Goal: Task Accomplishment & Management: Use online tool/utility

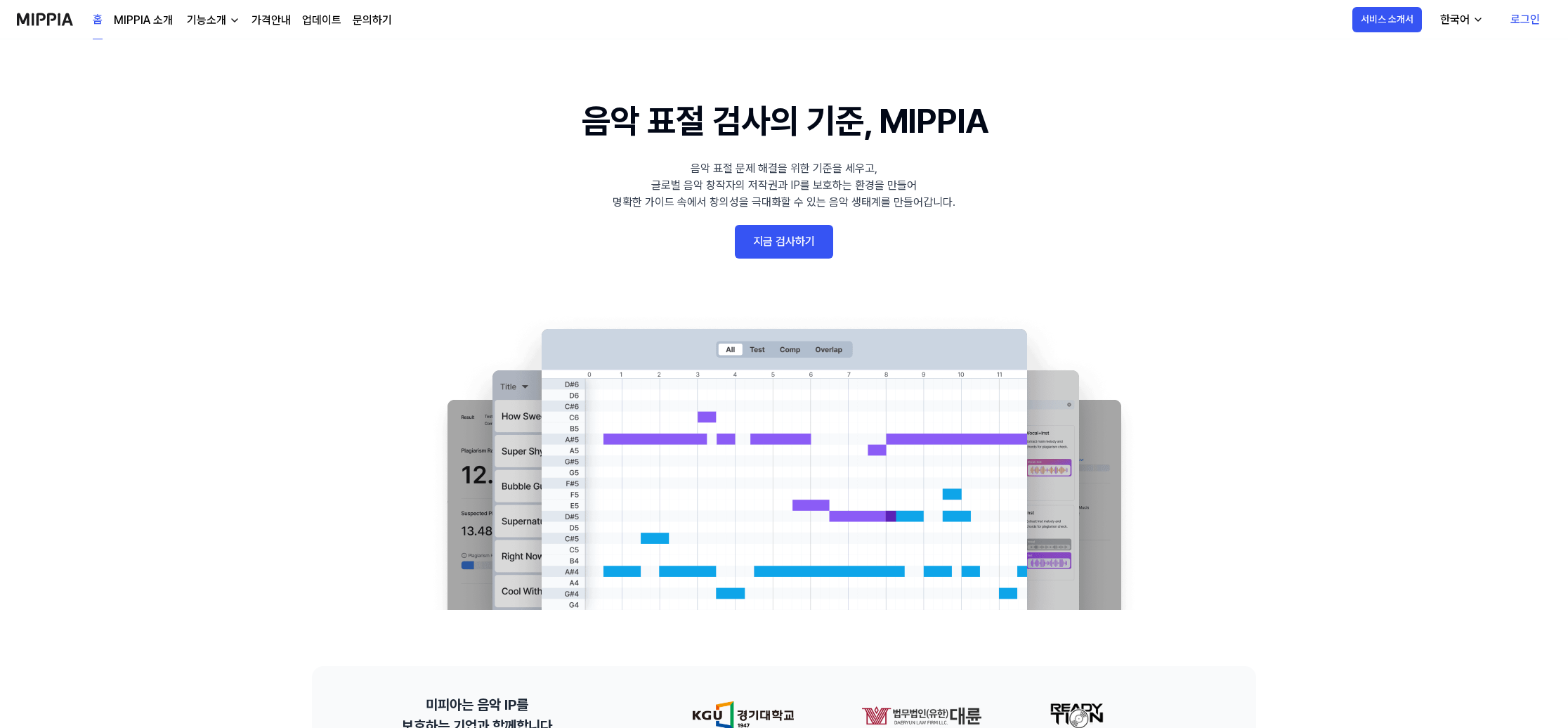
click at [817, 238] on link "지금 검사하기" at bounding box center [784, 241] width 98 height 33
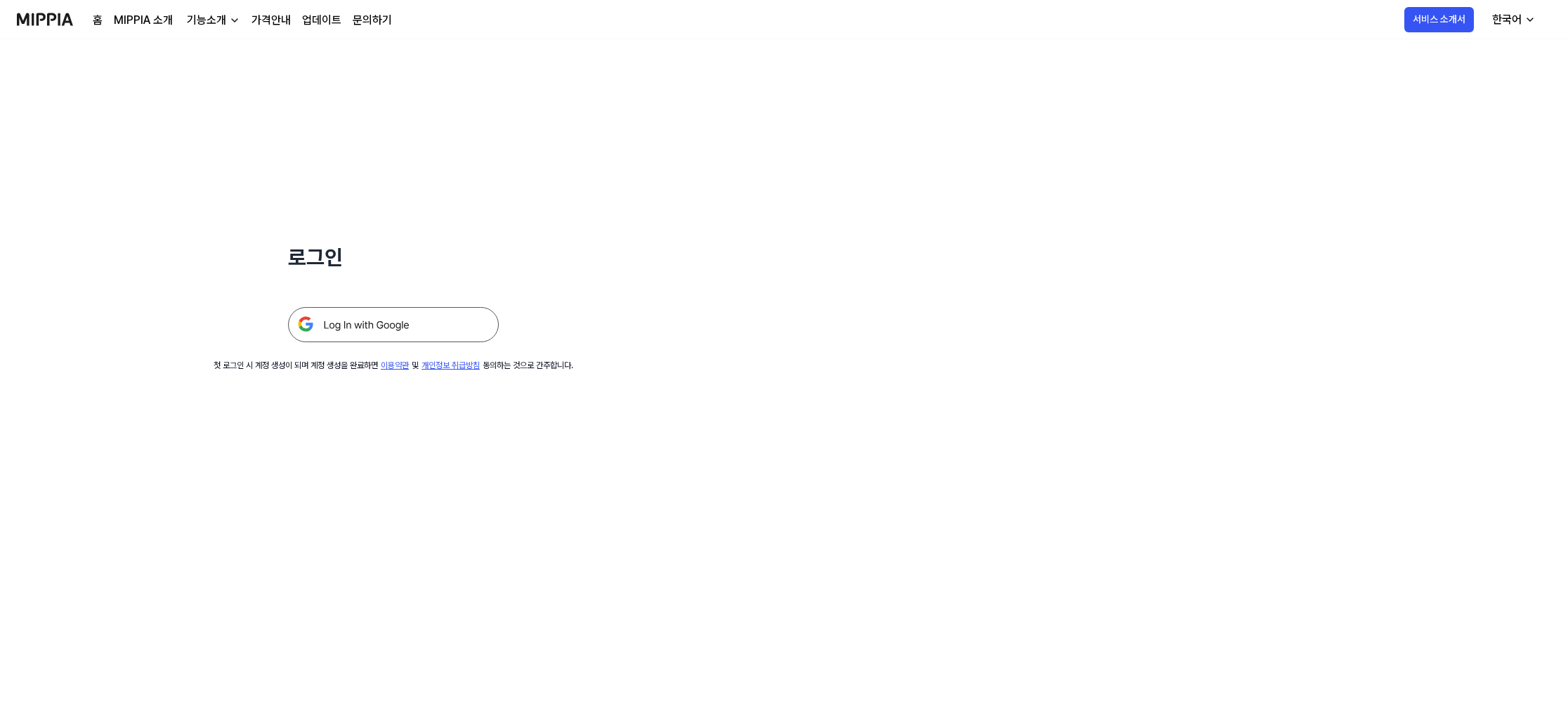
click at [431, 331] on img at bounding box center [394, 325] width 211 height 35
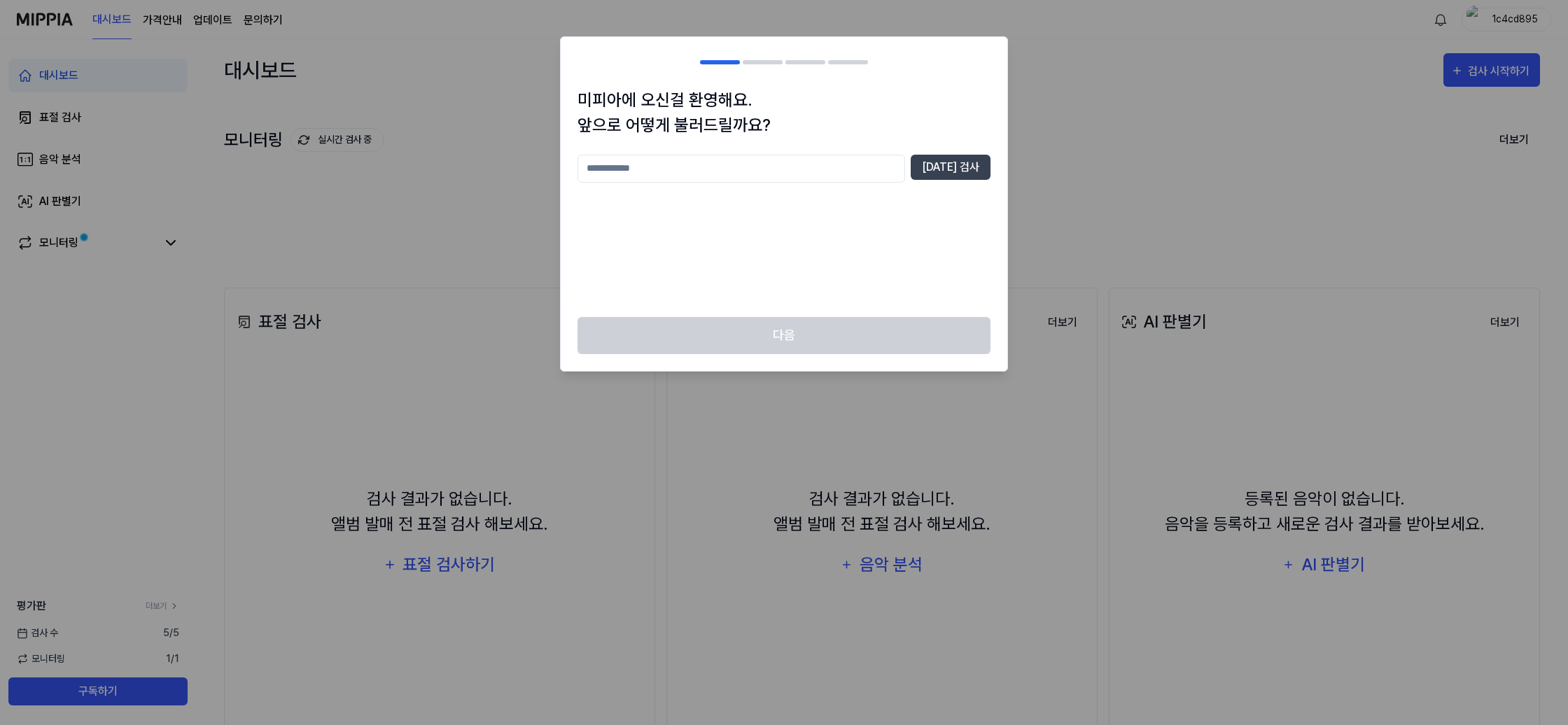
click at [808, 161] on input "text" at bounding box center [741, 168] width 327 height 28
type input "*"
type input "****"
click at [970, 157] on button "[DATE] 검사" at bounding box center [950, 168] width 80 height 25
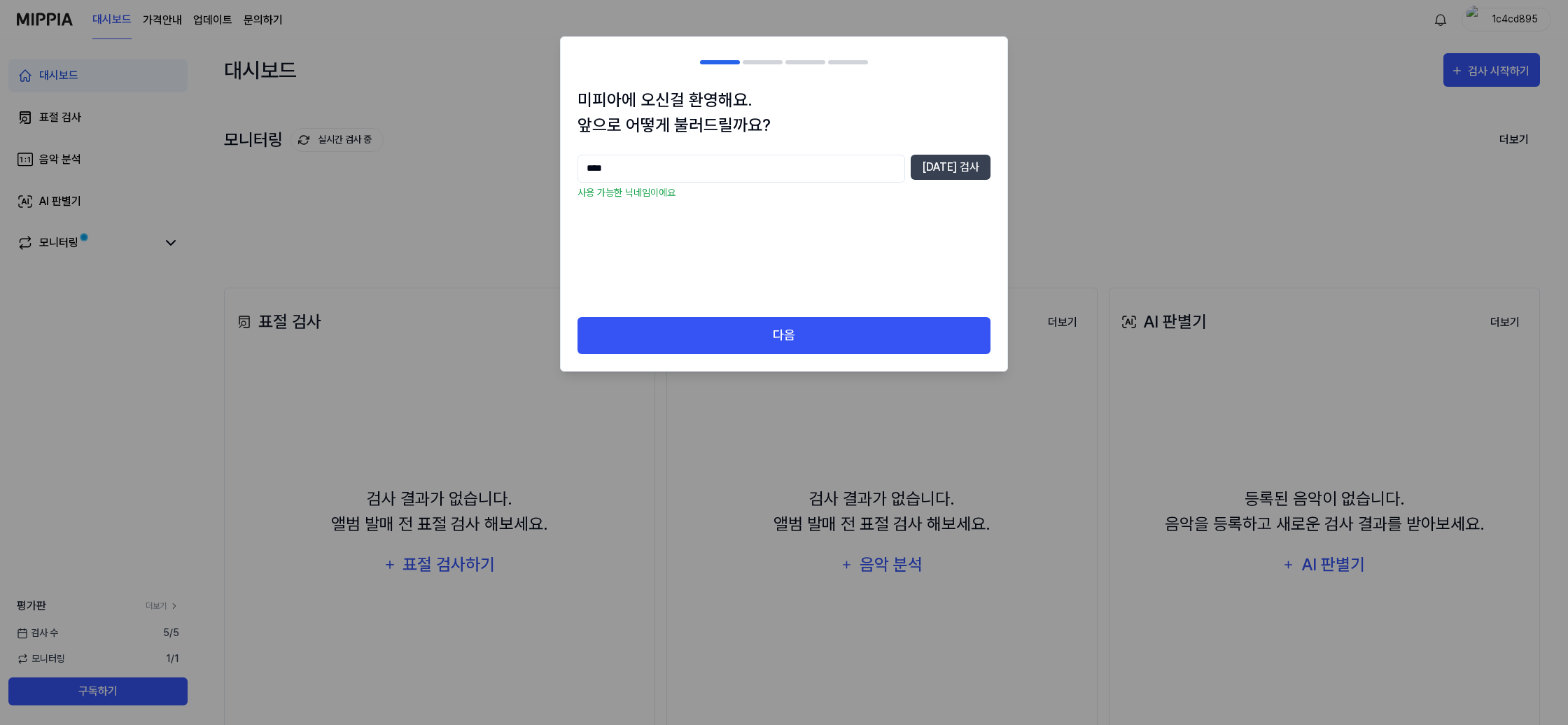
click at [780, 364] on div "다음" at bounding box center [784, 344] width 447 height 54
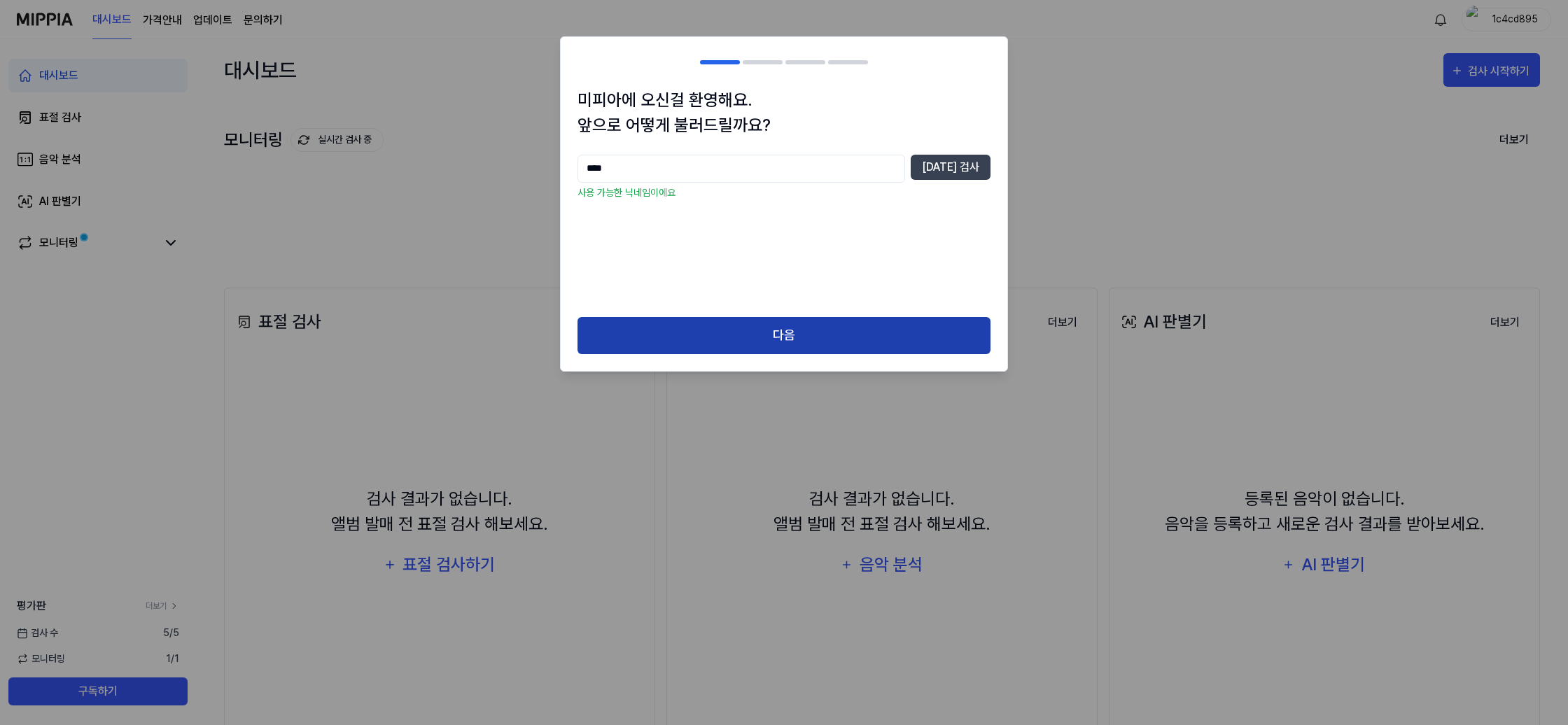
click at [784, 351] on button "다음" at bounding box center [784, 335] width 413 height 37
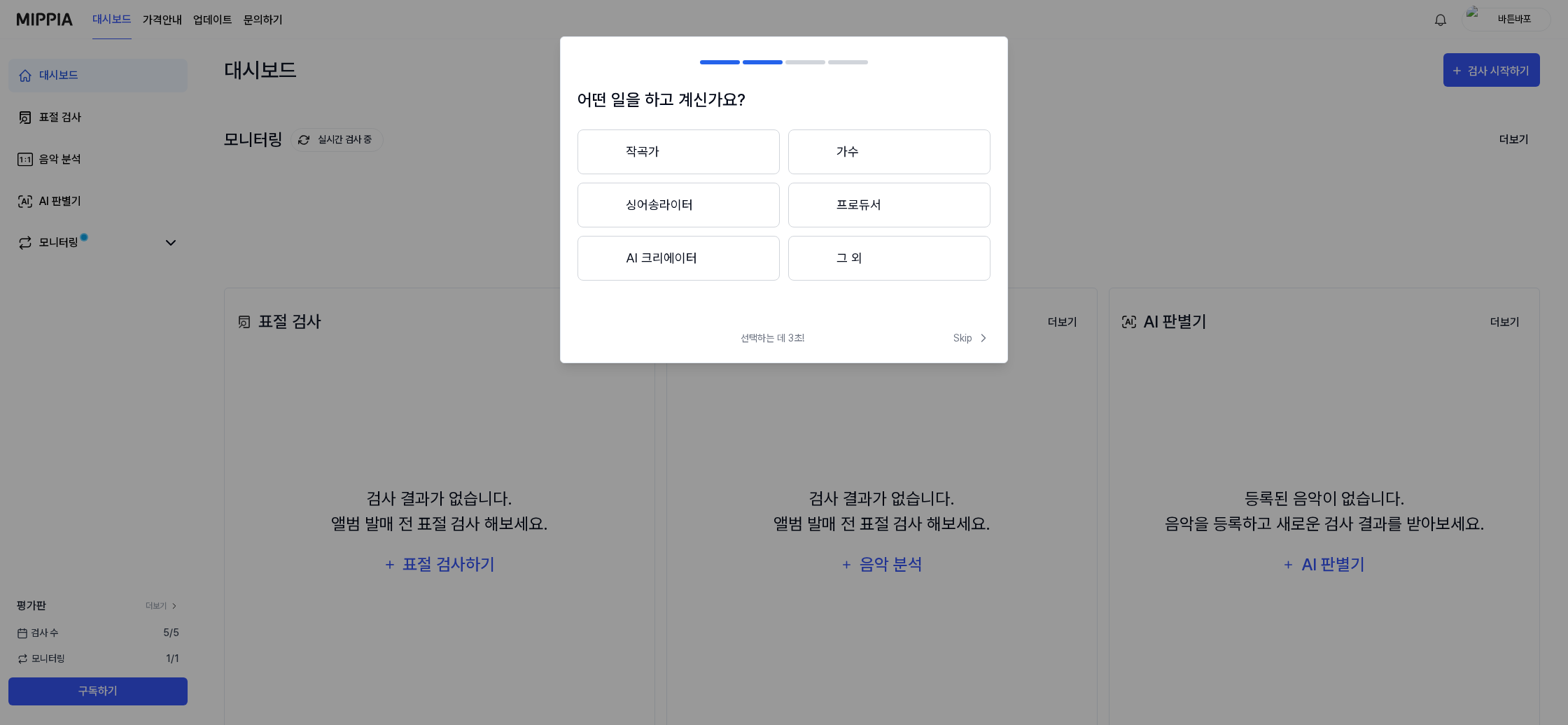
click at [739, 153] on button "작곡가" at bounding box center [678, 152] width 202 height 45
click at [724, 194] on button "3년 이하" at bounding box center [678, 205] width 202 height 45
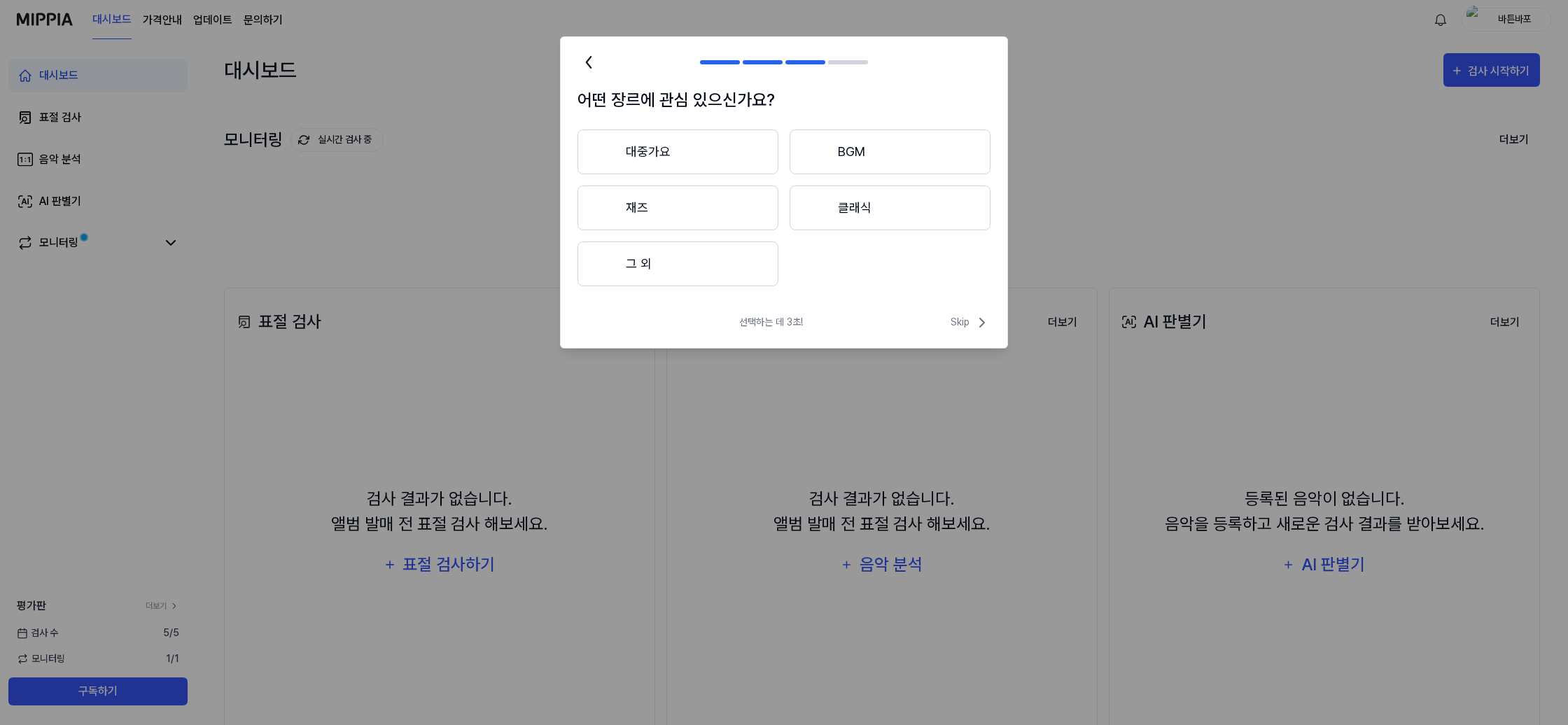
click at [731, 161] on button "대중가요" at bounding box center [678, 152] width 201 height 45
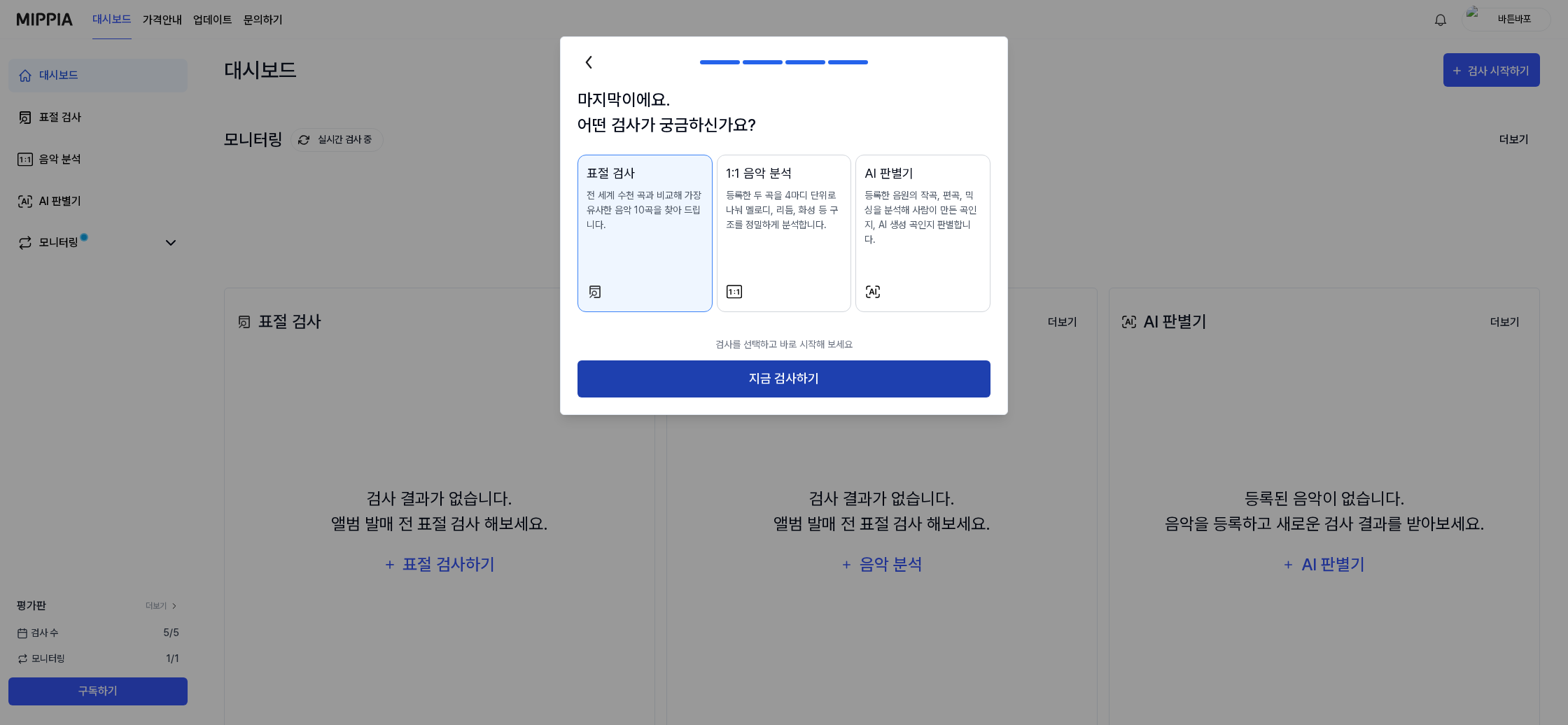
click at [745, 364] on button "지금 검사하기" at bounding box center [784, 379] width 413 height 37
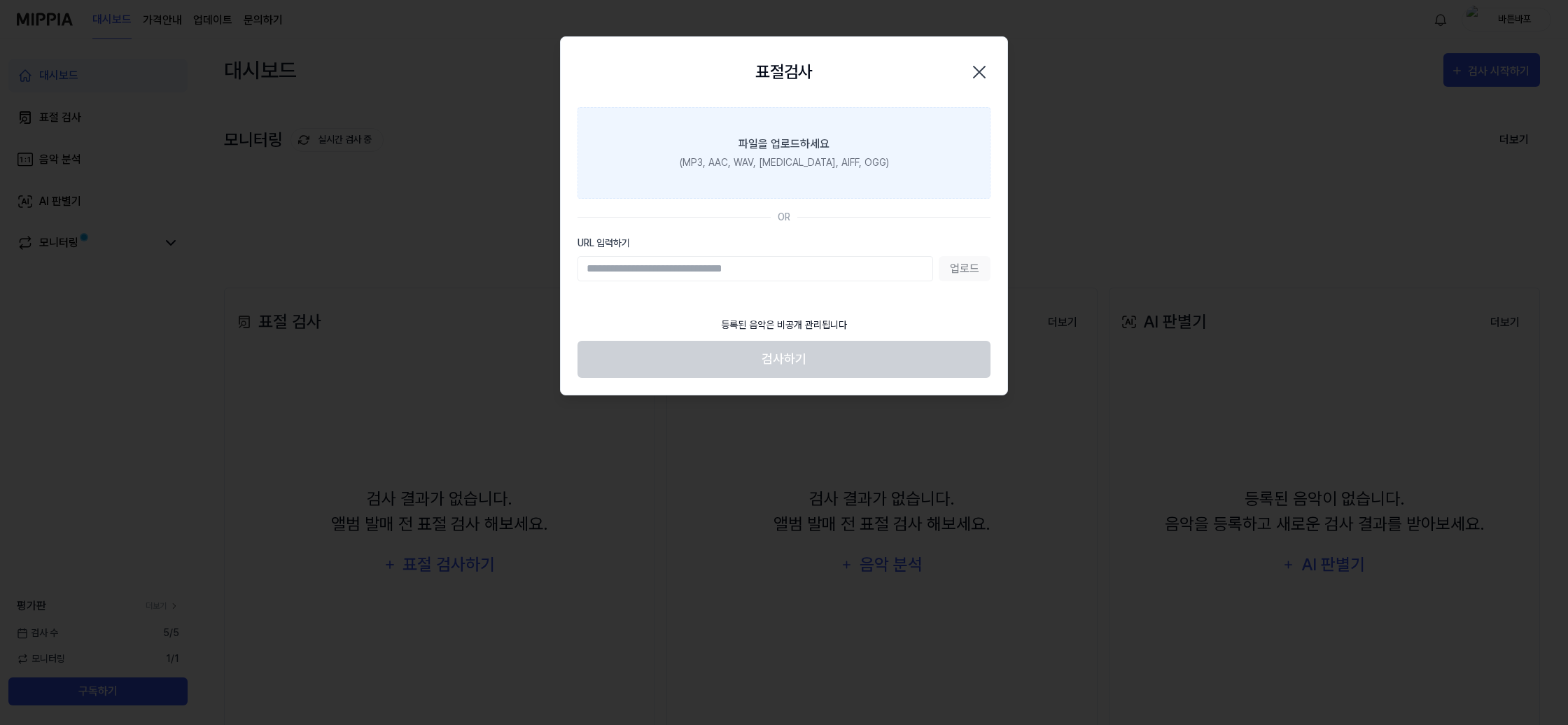
click at [742, 184] on label "파일을 업로드하세요 (MP3, AAC, WAV, [MEDICAL_DATA], AIFF, OGG)" at bounding box center [784, 153] width 413 height 92
click at [0, 0] on input "파일을 업로드하세요 (MP3, AAC, WAV, [MEDICAL_DATA], AIFF, OGG)" at bounding box center [0, 0] width 0 height 0
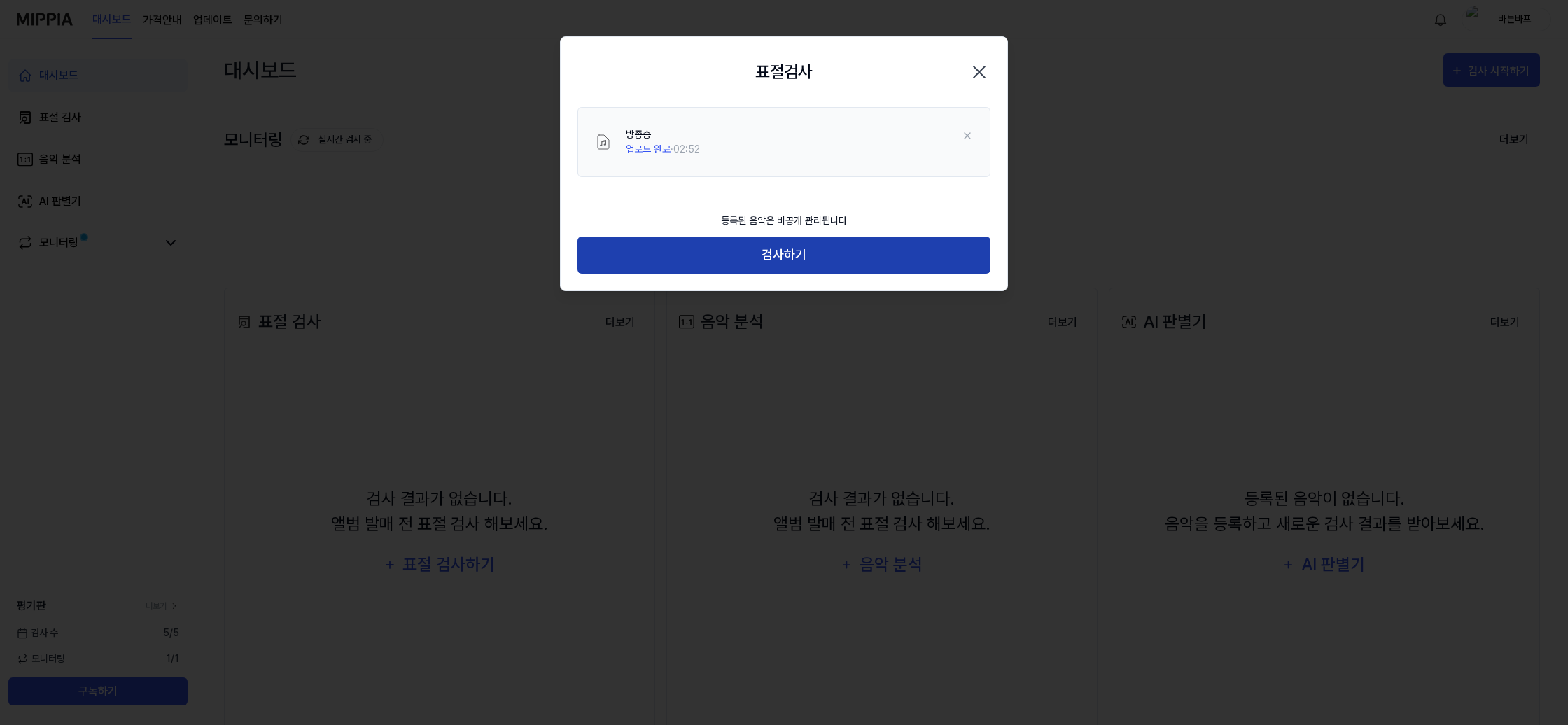
click at [792, 257] on button "검사하기" at bounding box center [784, 255] width 413 height 37
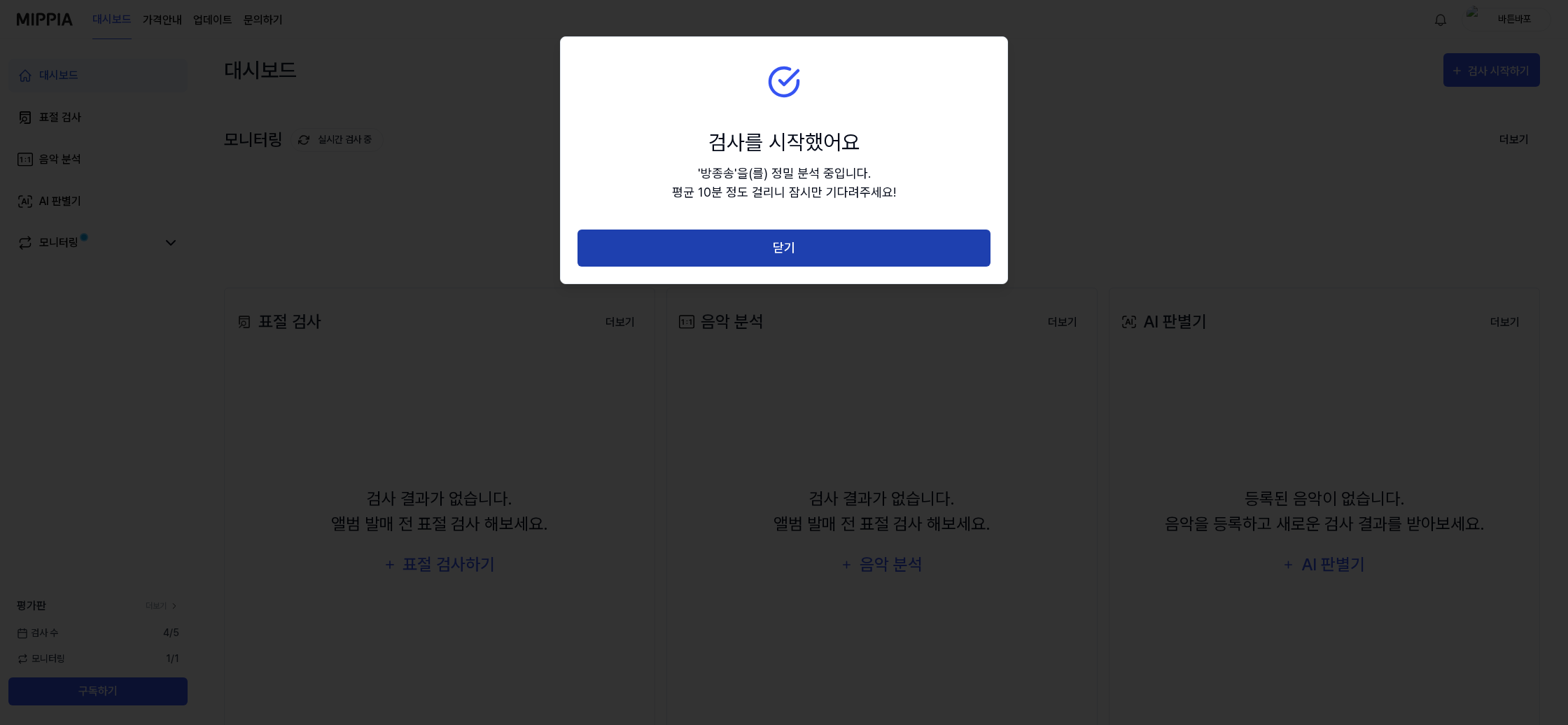
click at [787, 259] on button "닫기" at bounding box center [784, 247] width 413 height 37
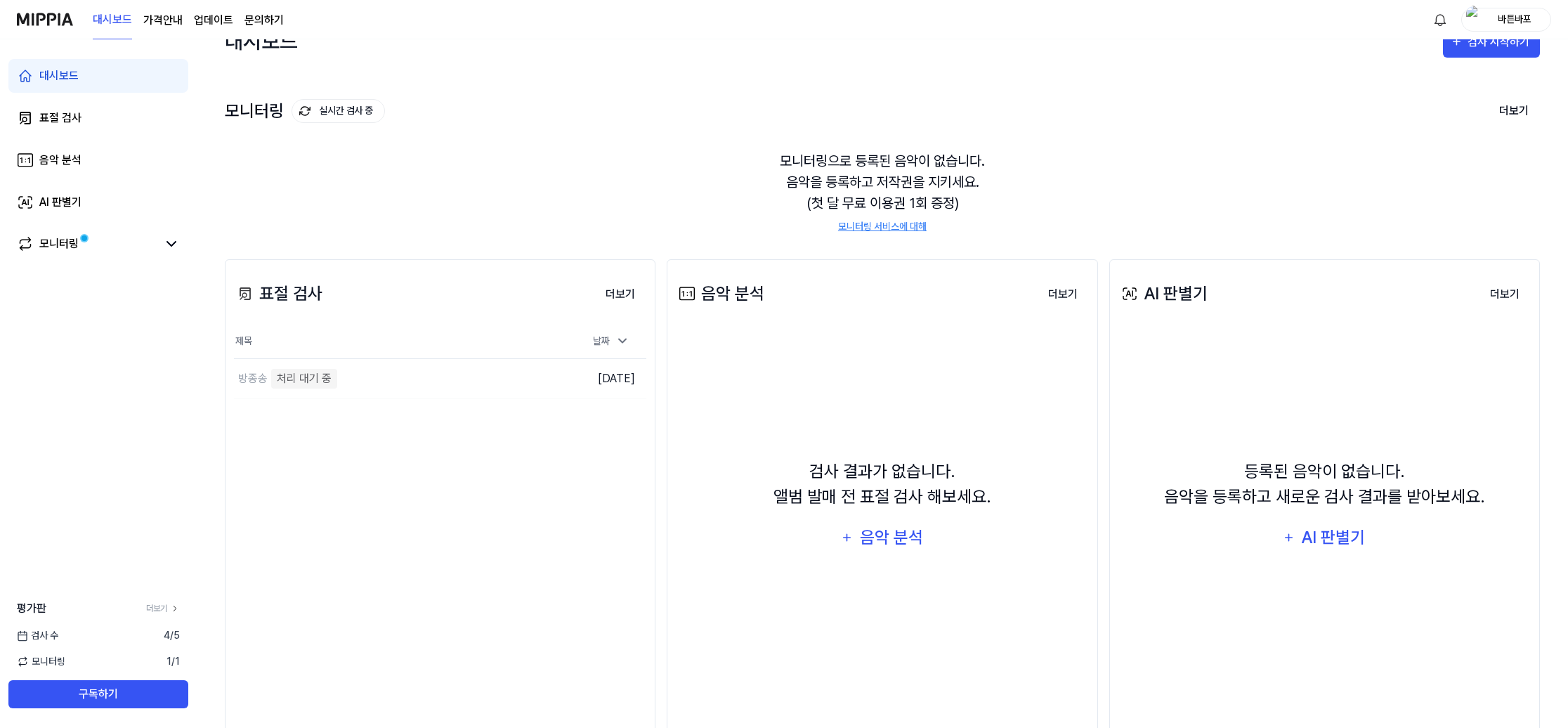
scroll to position [64, 0]
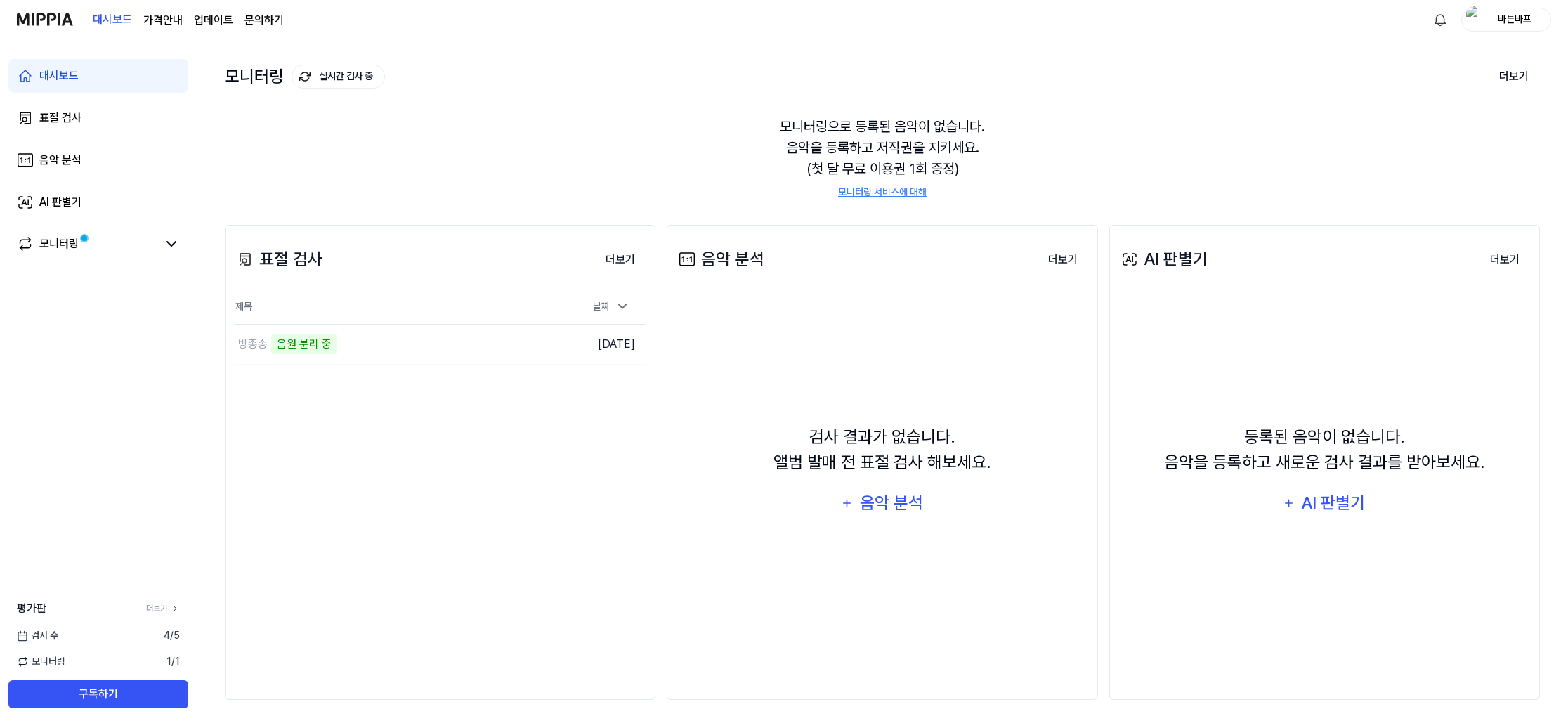
drag, startPoint x: 1291, startPoint y: 520, endPoint x: 1301, endPoint y: 513, distance: 12.2
click at [1291, 520] on div "등록된 음악이 없습니다. 음악을 등록하고 새로운 검사 결과를 받아보세요. AI 판별기" at bounding box center [1324, 472] width 413 height 341
click at [1309, 510] on div "AI 판별기" at bounding box center [1333, 503] width 67 height 27
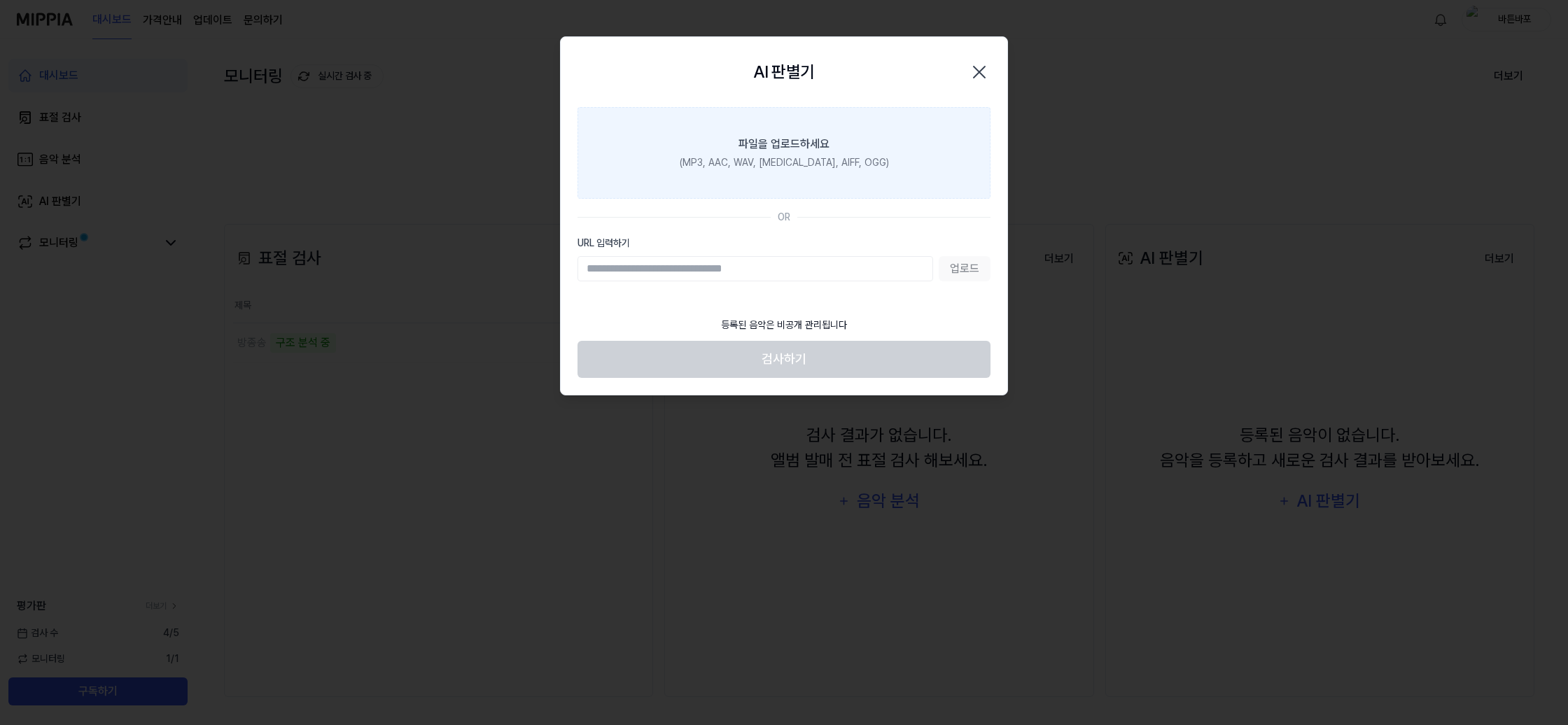
click at [730, 152] on label "파일을 업로드하세요 (MP3, AAC, WAV, [MEDICAL_DATA], AIFF, OGG)" at bounding box center [784, 153] width 413 height 92
click at [0, 0] on input "파일을 업로드하세요 (MP3, AAC, WAV, [MEDICAL_DATA], AIFF, OGG)" at bounding box center [0, 0] width 0 height 0
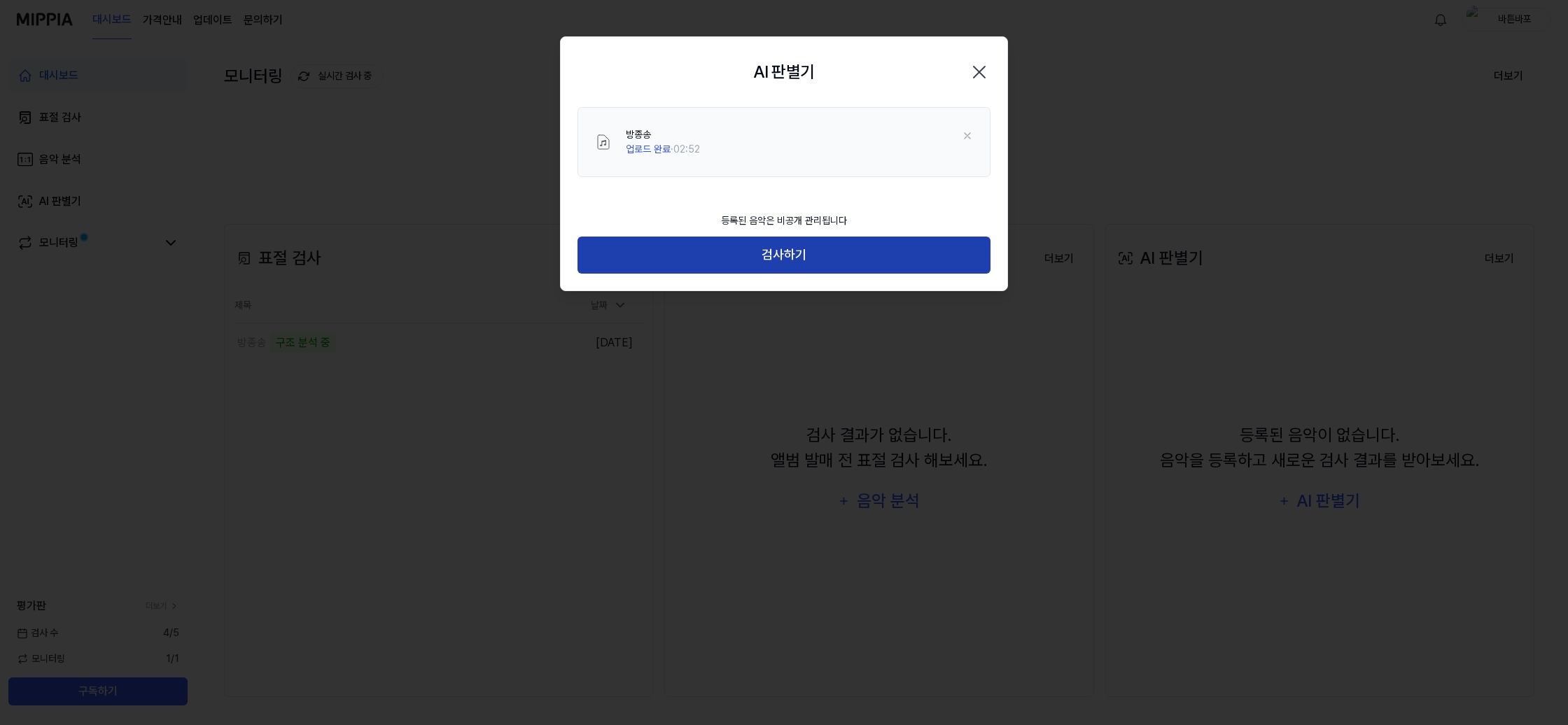
click at [840, 263] on button "검사하기" at bounding box center [784, 255] width 413 height 37
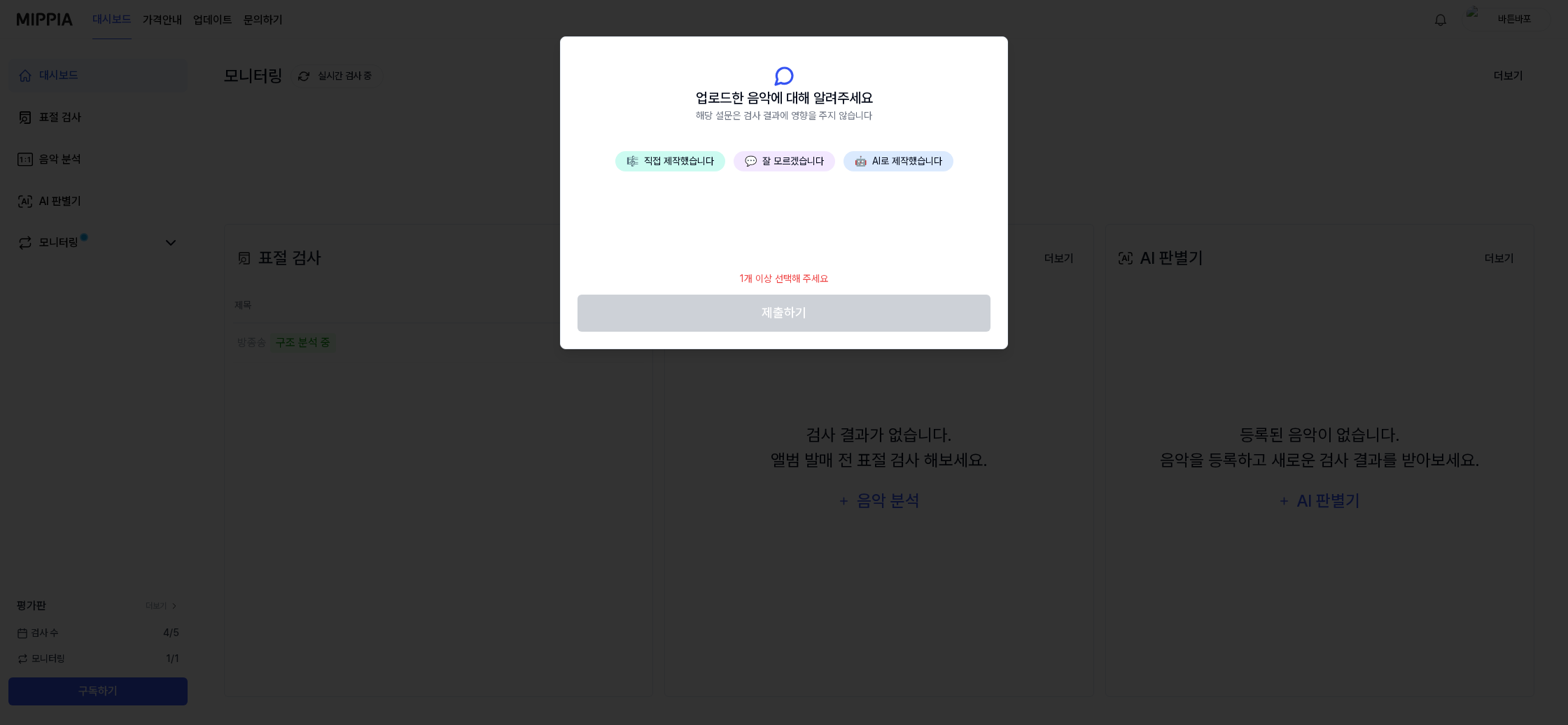
click at [884, 168] on button "🤖 AI로 제작했습니다" at bounding box center [898, 161] width 110 height 21
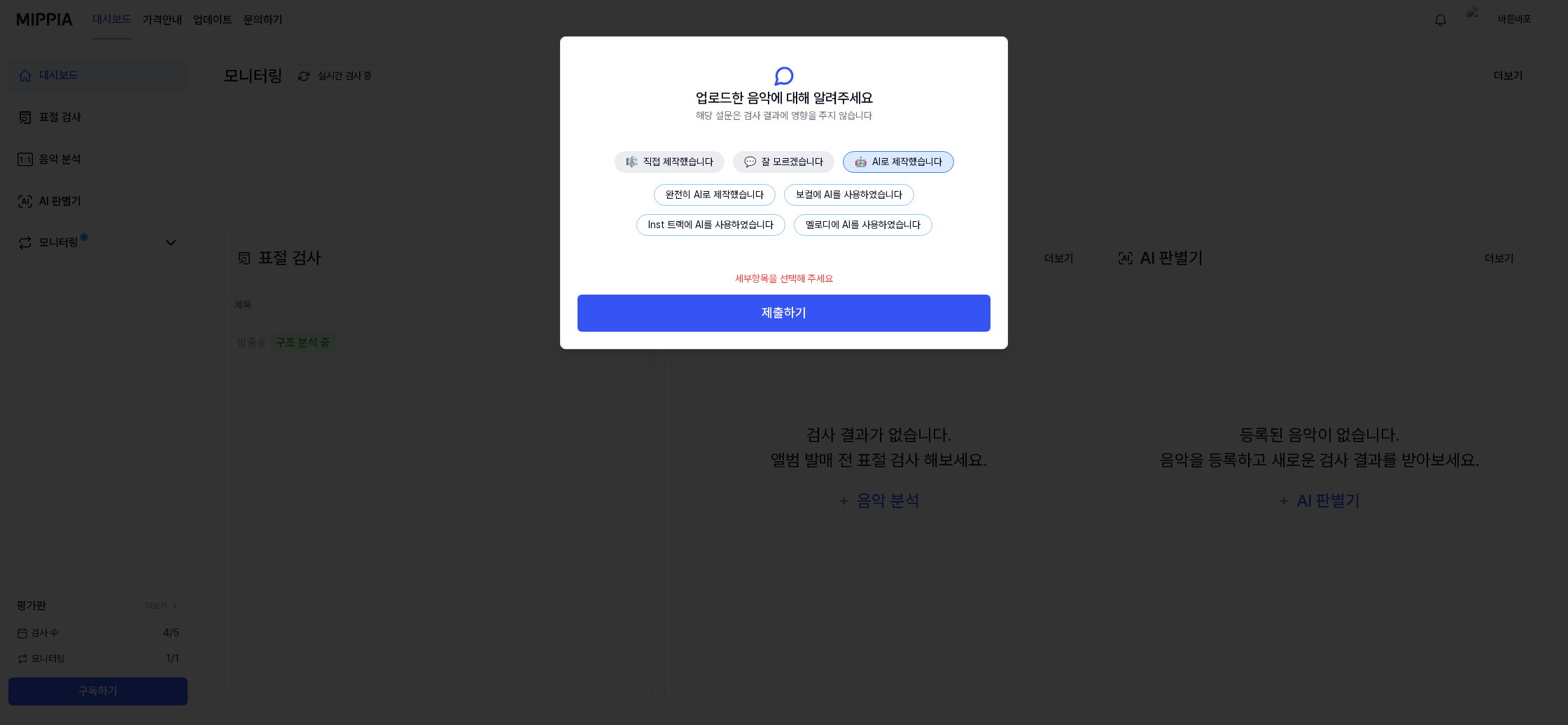
click at [747, 198] on button "완전히 AI로 제작했습니다" at bounding box center [715, 194] width 122 height 21
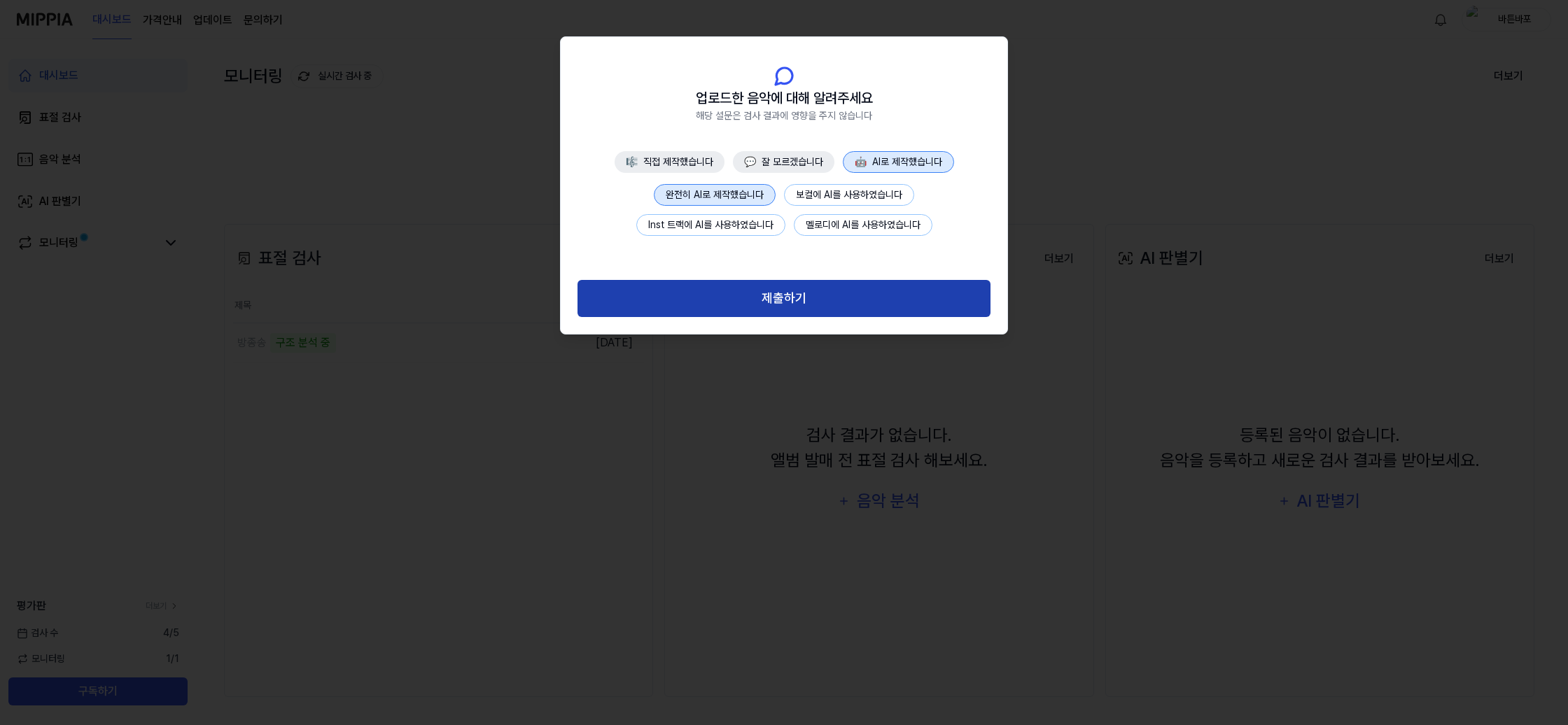
click at [802, 313] on button "제출하기" at bounding box center [784, 298] width 413 height 37
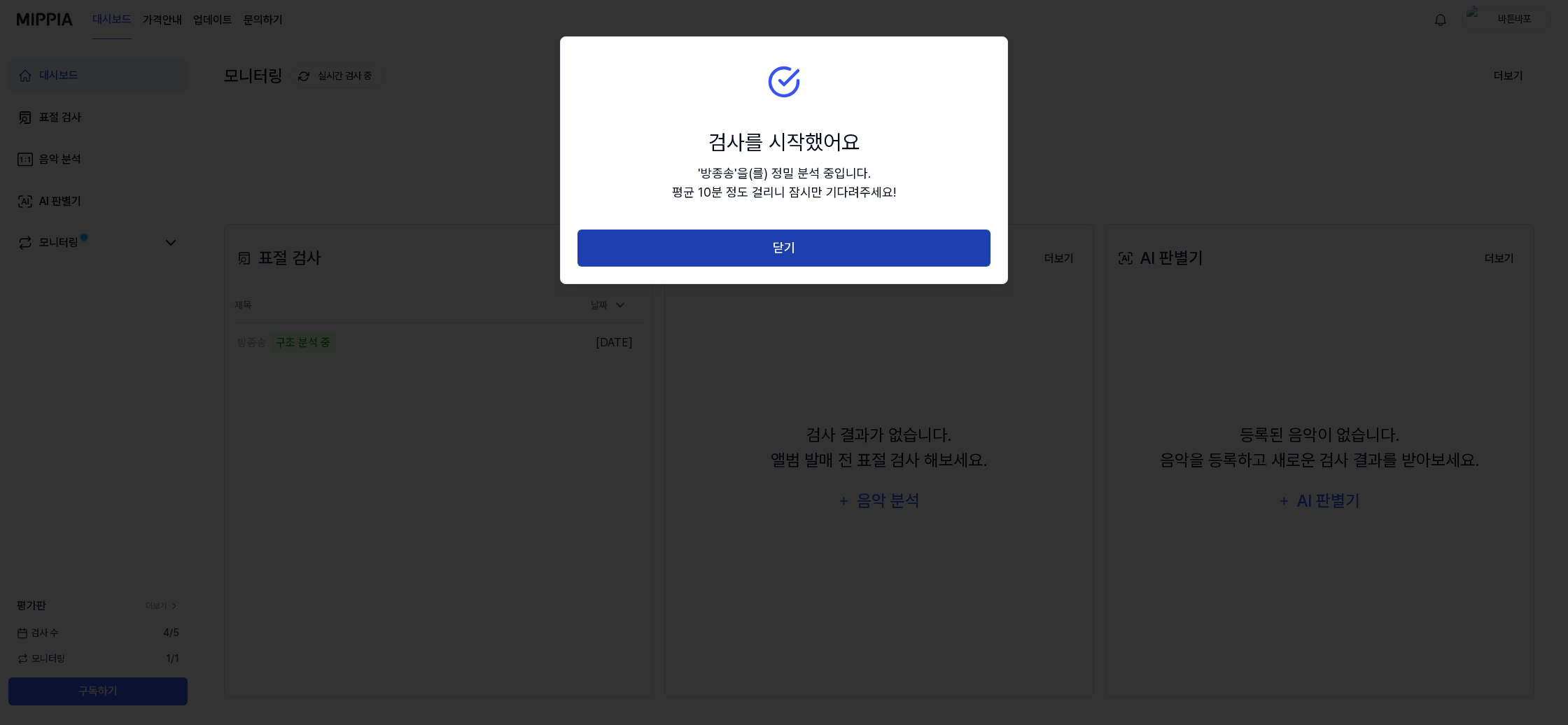
click at [833, 250] on button "닫기" at bounding box center [784, 247] width 413 height 37
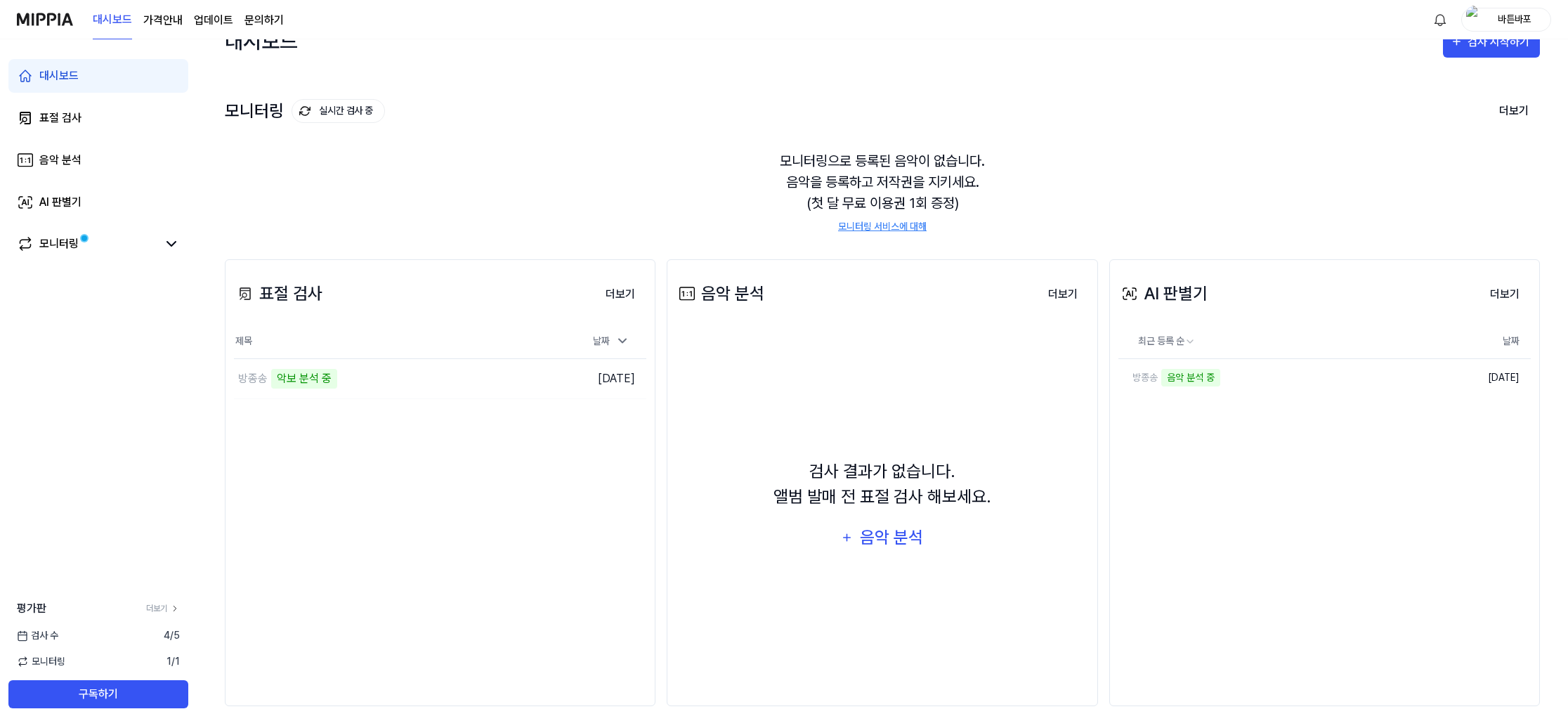
scroll to position [36, 0]
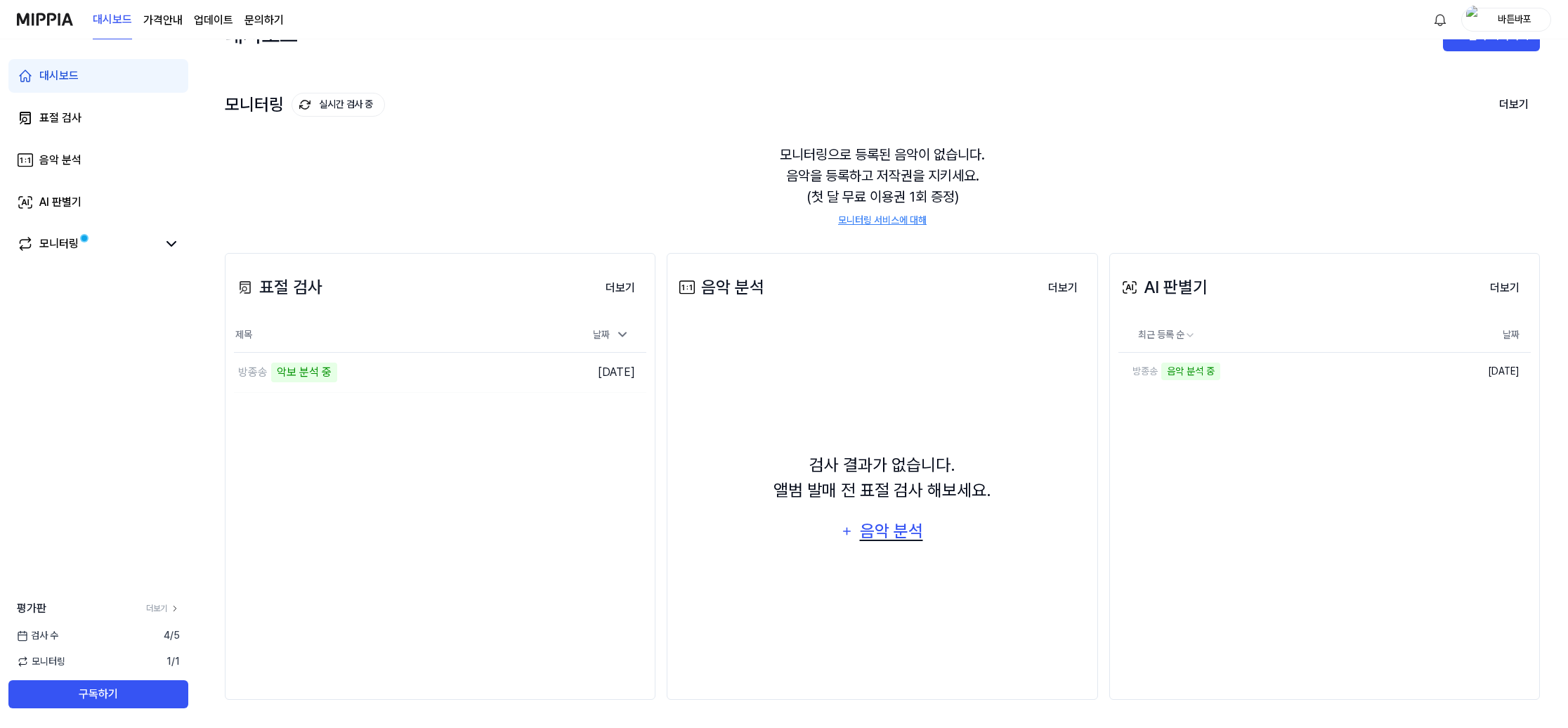
click at [893, 533] on div "음악 분석" at bounding box center [891, 531] width 67 height 27
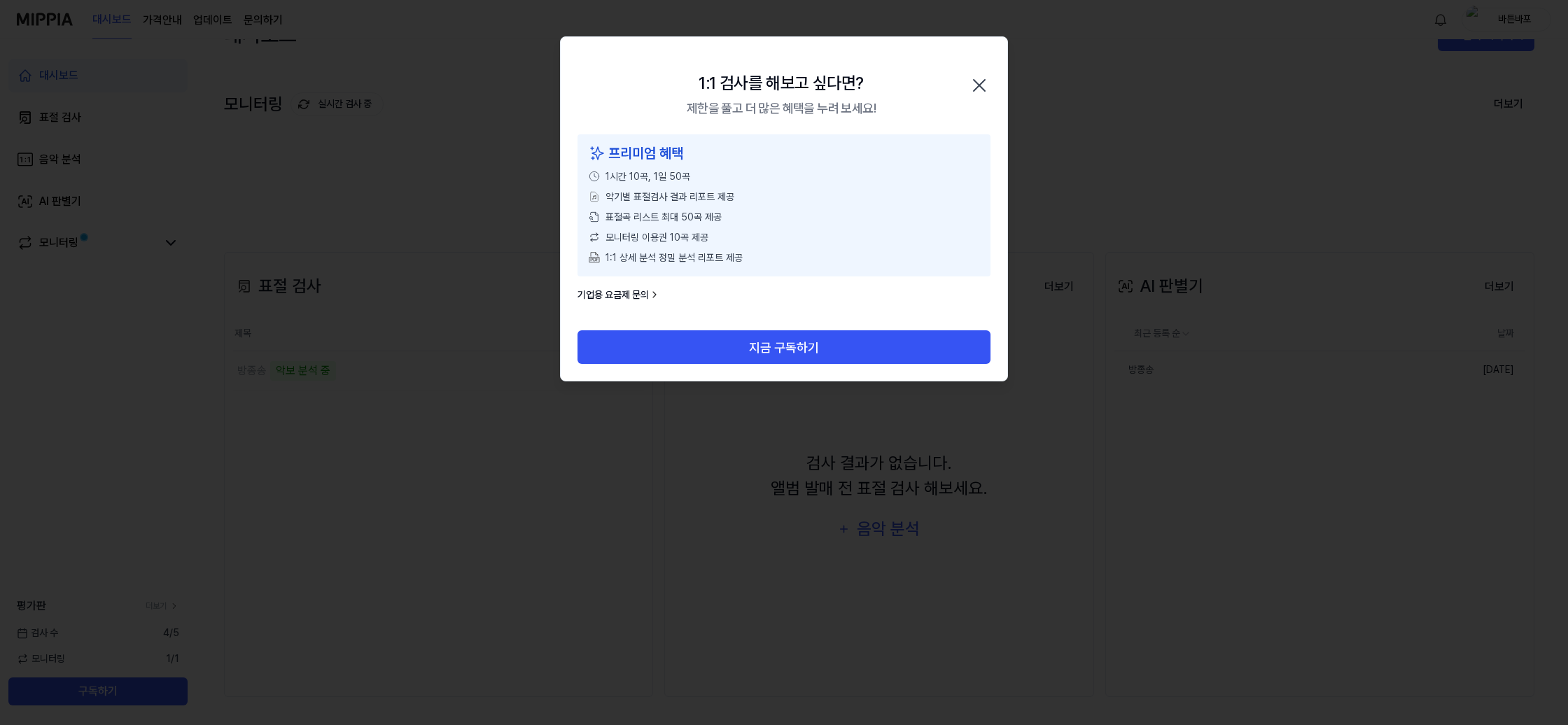
click at [987, 76] on icon "button" at bounding box center [979, 85] width 22 height 22
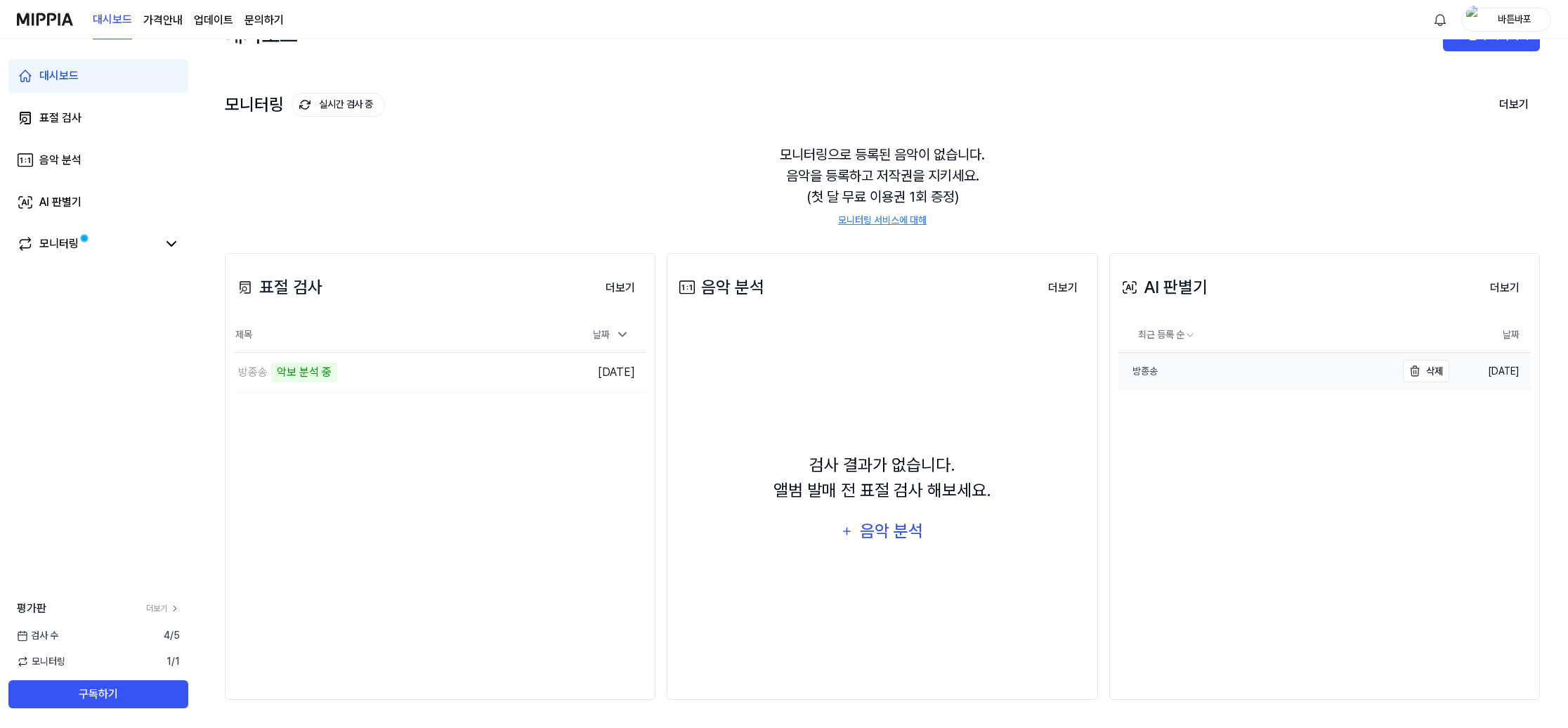
click at [1148, 383] on link "방종송" at bounding box center [1257, 371] width 279 height 37
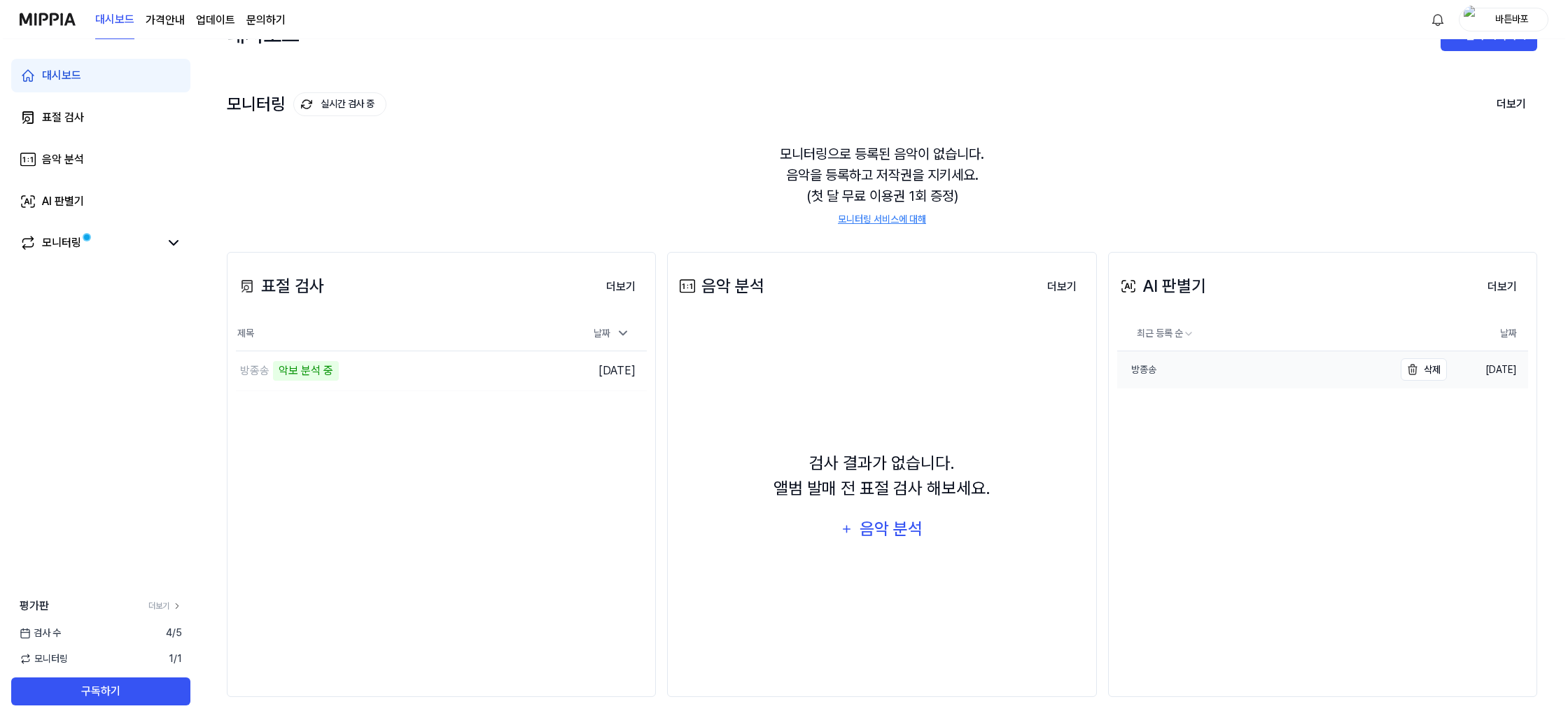
scroll to position [0, 0]
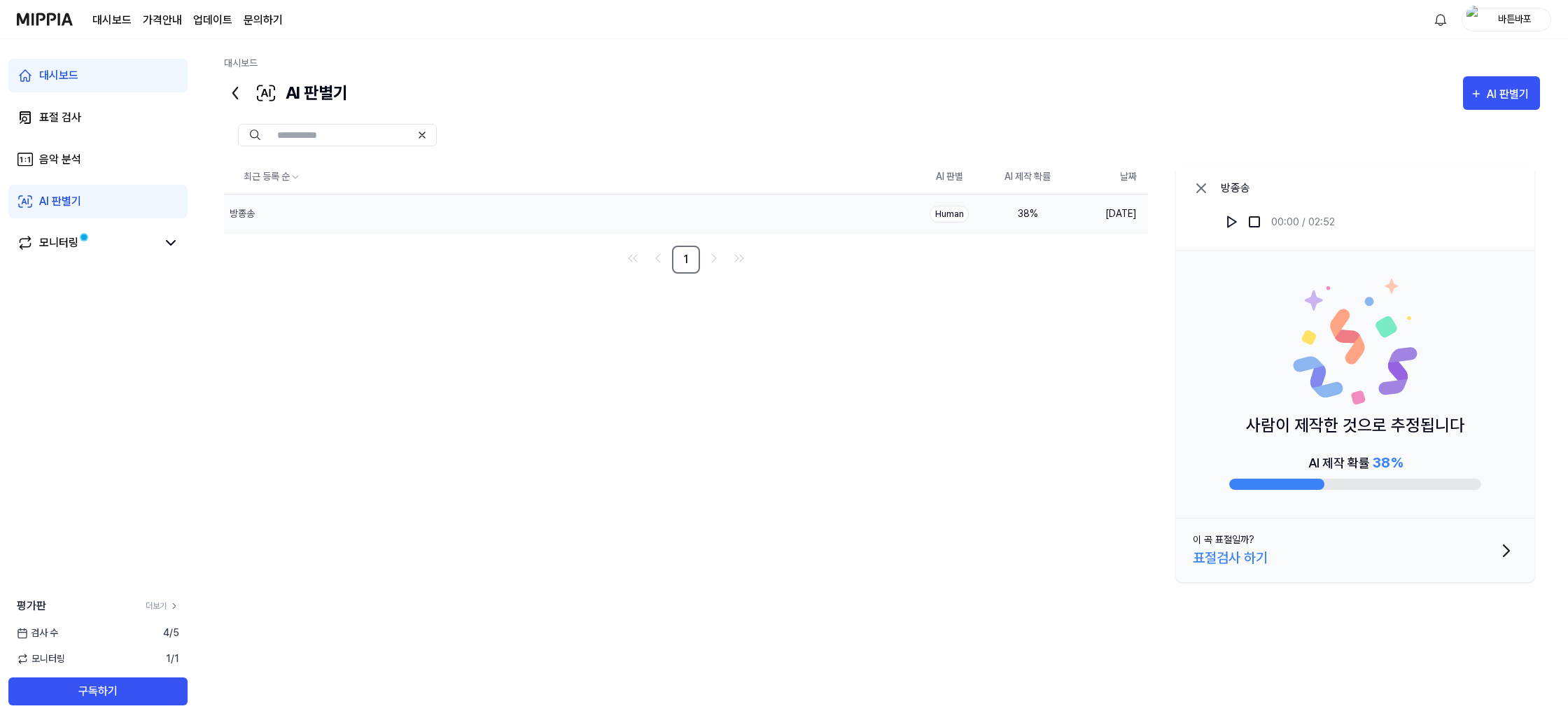
click at [946, 213] on div "Human" at bounding box center [950, 213] width 40 height 17
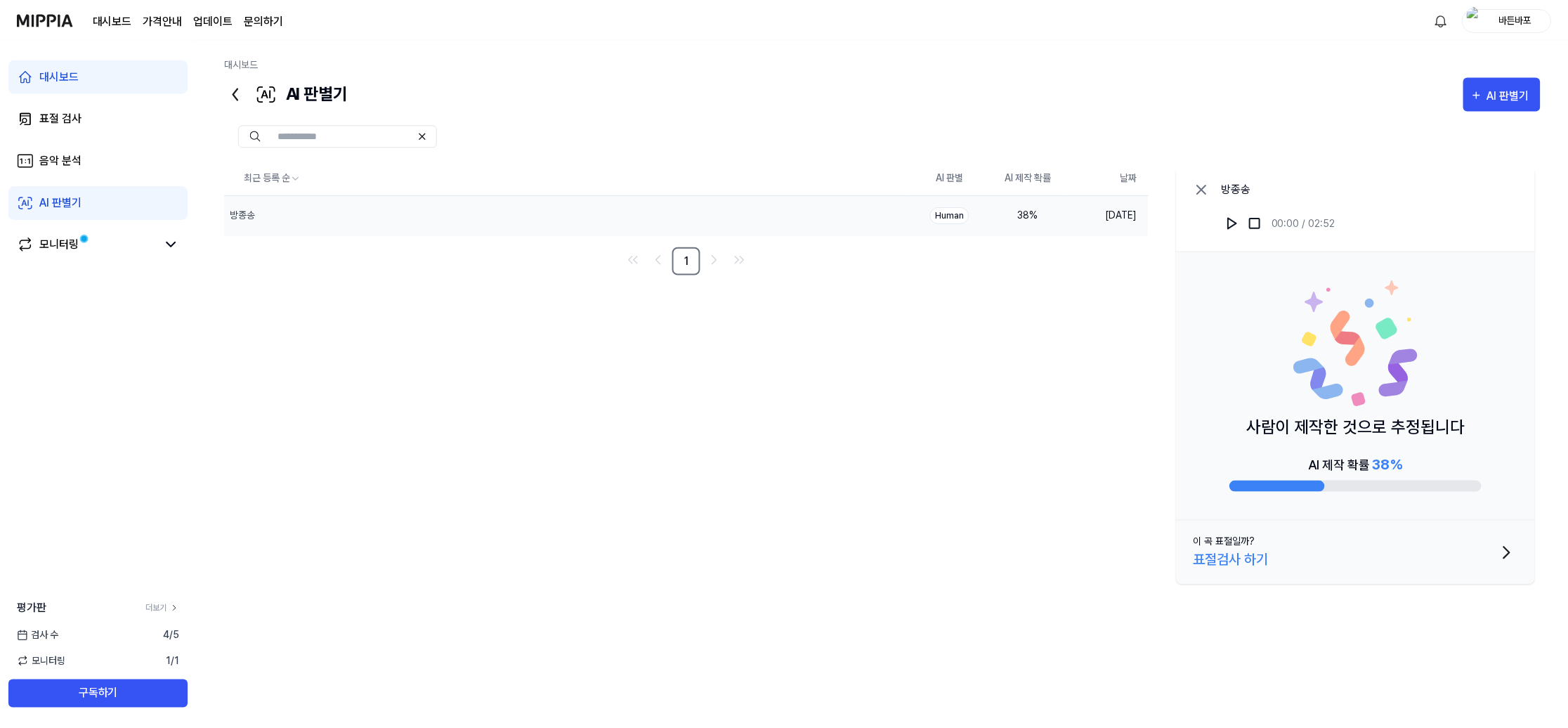
scroll to position [36, 0]
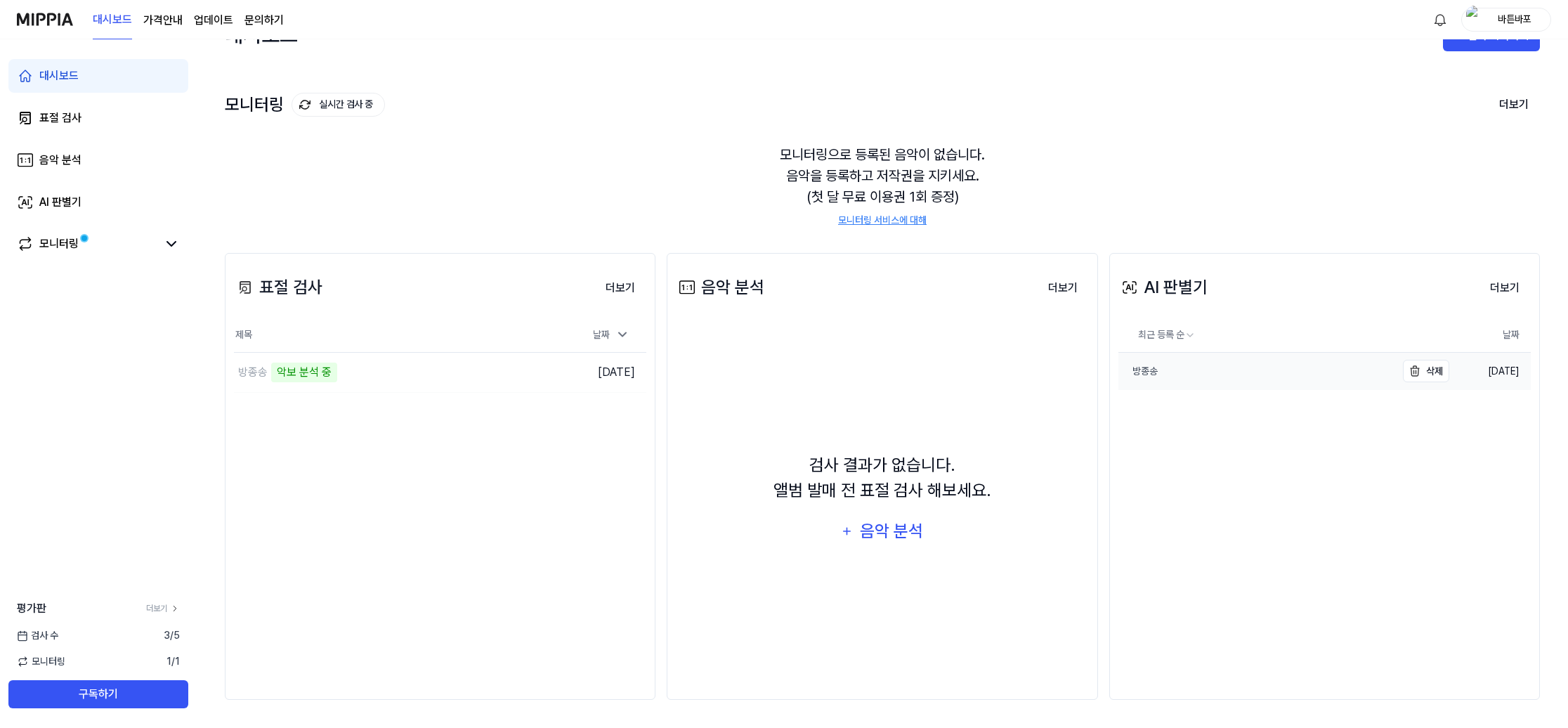
click at [1274, 368] on link "방종송" at bounding box center [1257, 371] width 279 height 37
click at [358, 379] on div "방종송 악보 분석 중" at bounding box center [359, 372] width 252 height 40
click at [287, 364] on div "악보 분석 중" at bounding box center [304, 372] width 66 height 20
click at [536, 379] on td "방종송 악보 분석 중 이동하기" at bounding box center [388, 372] width 309 height 40
click at [499, 372] on td "방종송 악보 분석 중 이동하기" at bounding box center [388, 372] width 309 height 40
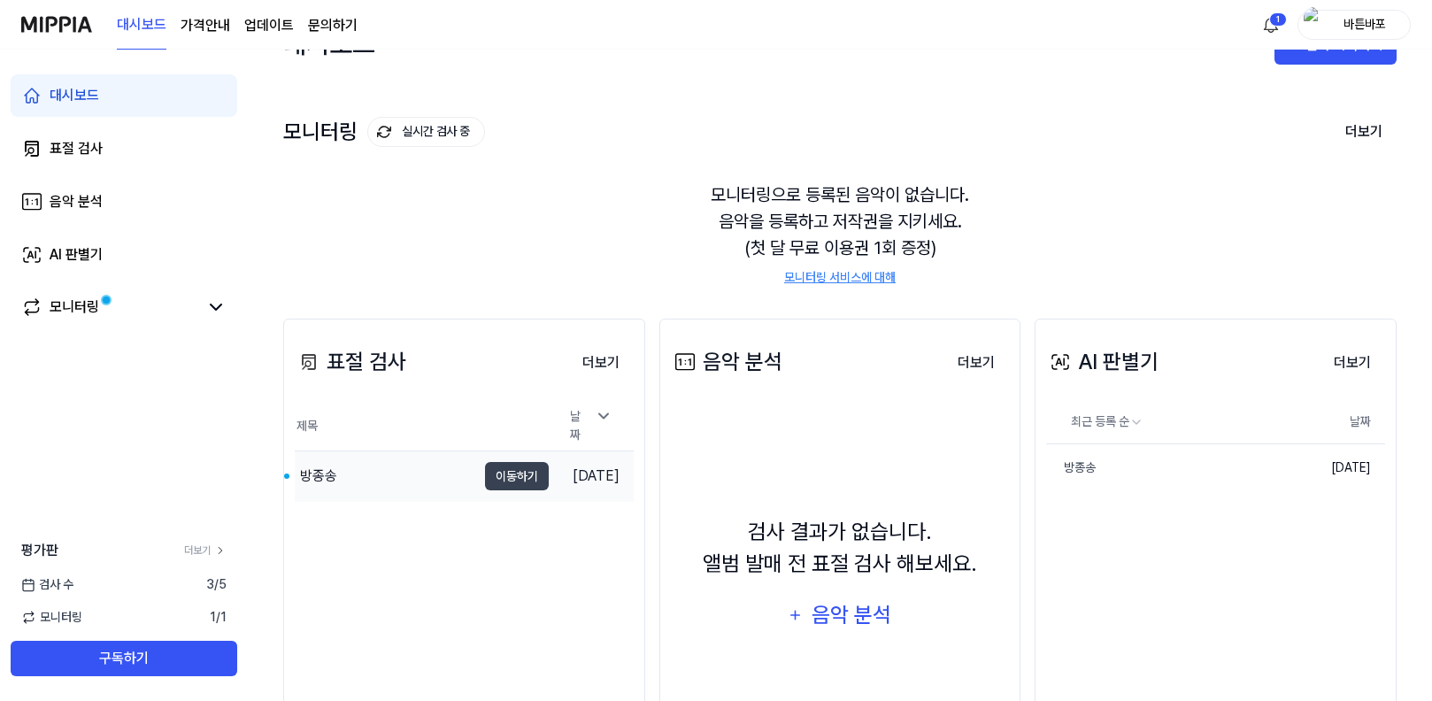
click at [432, 470] on div "방종송" at bounding box center [385, 476] width 181 height 50
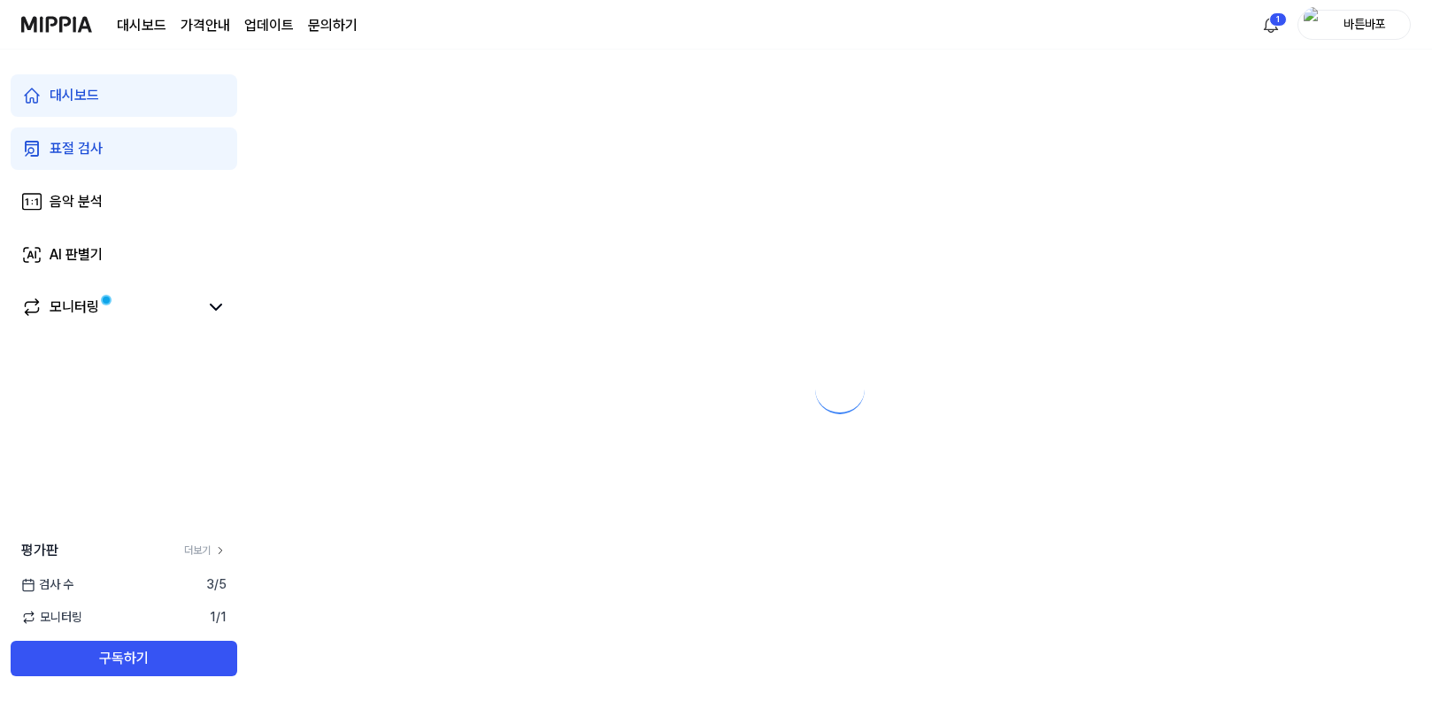
scroll to position [0, 0]
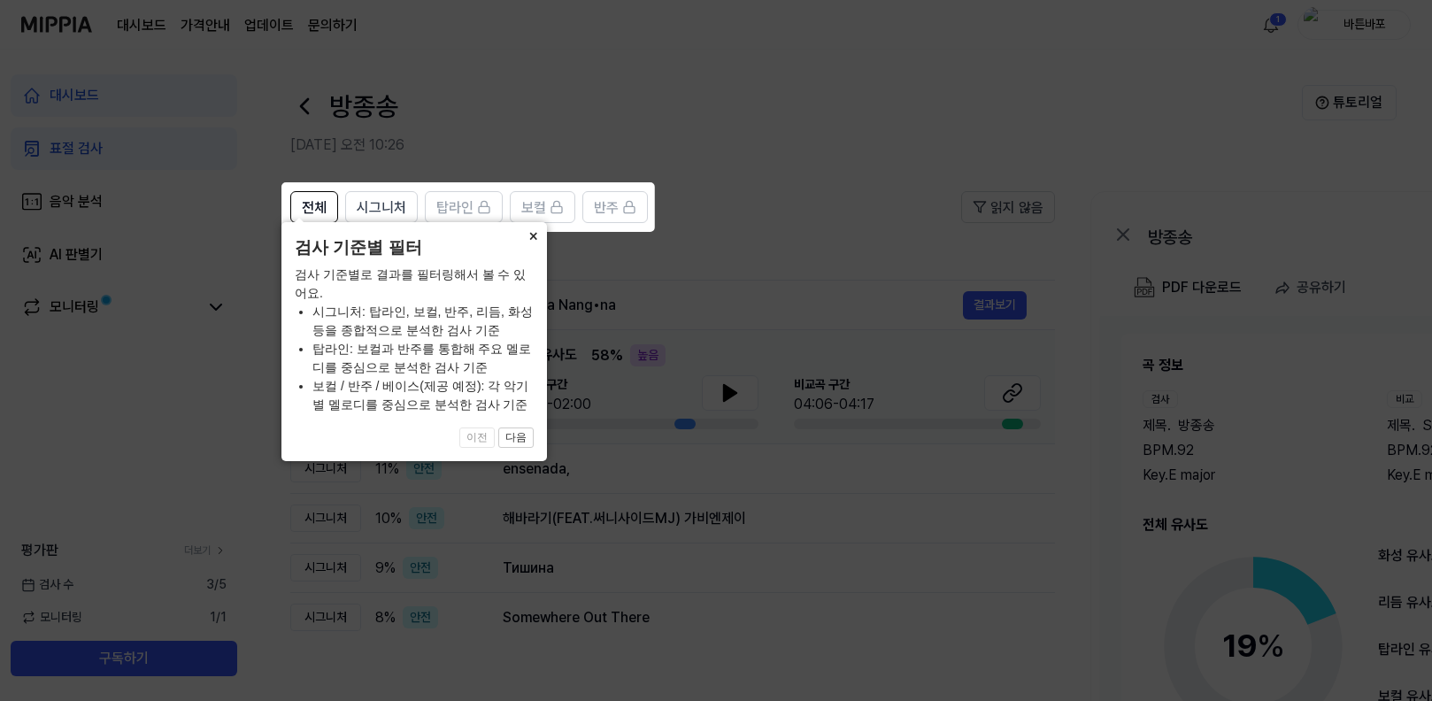
click at [531, 247] on button "×" at bounding box center [533, 234] width 28 height 25
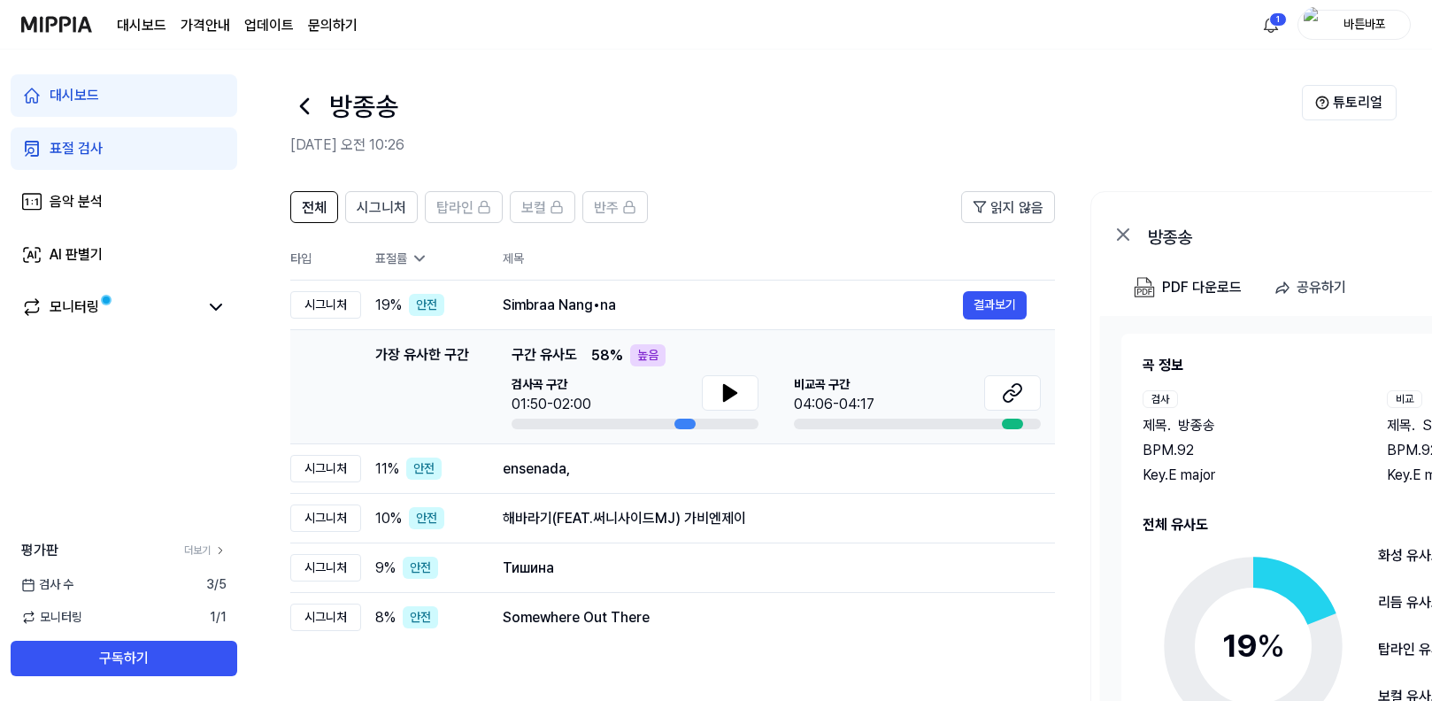
scroll to position [1, 0]
